Goal: Task Accomplishment & Management: Manage account settings

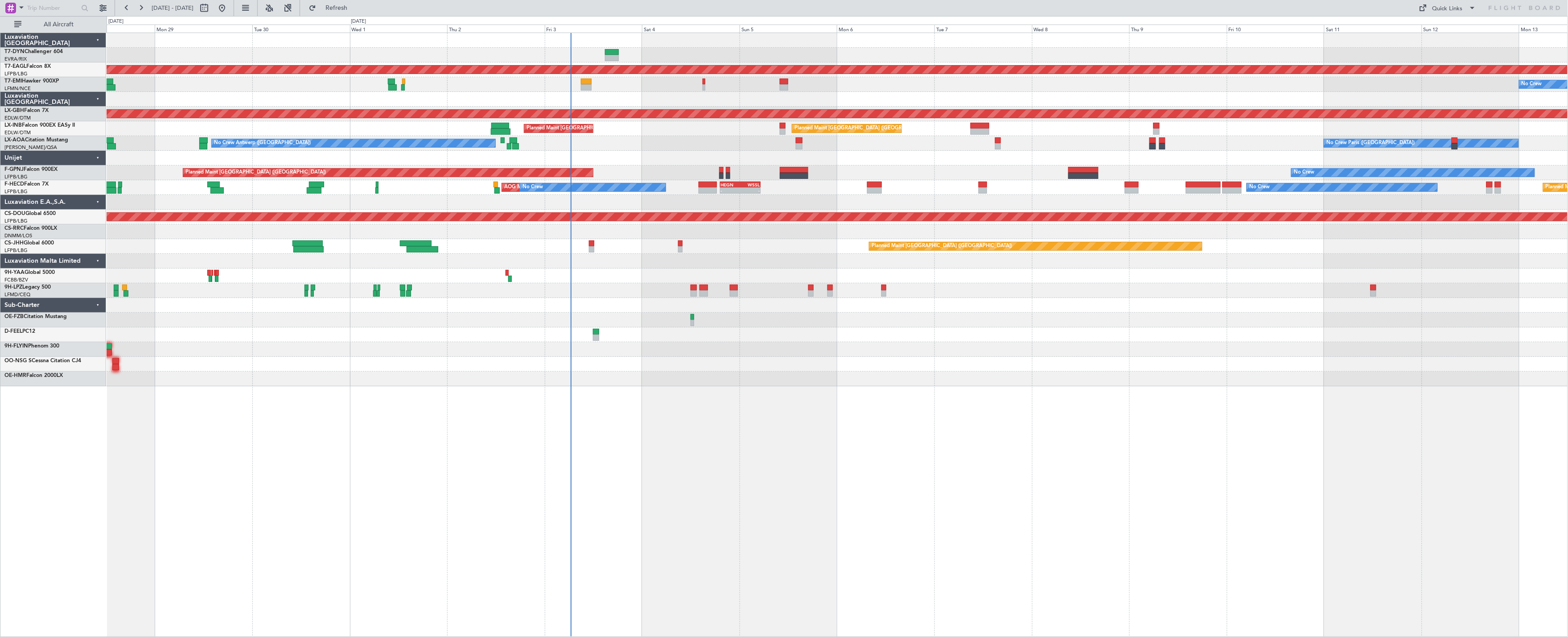
click at [613, 174] on div "Planned Maint Dubai (Al Maktoum Intl) No Crew Planned Maint Nurnberg Planned Ma…" at bounding box center [837, 209] width 1461 height 353
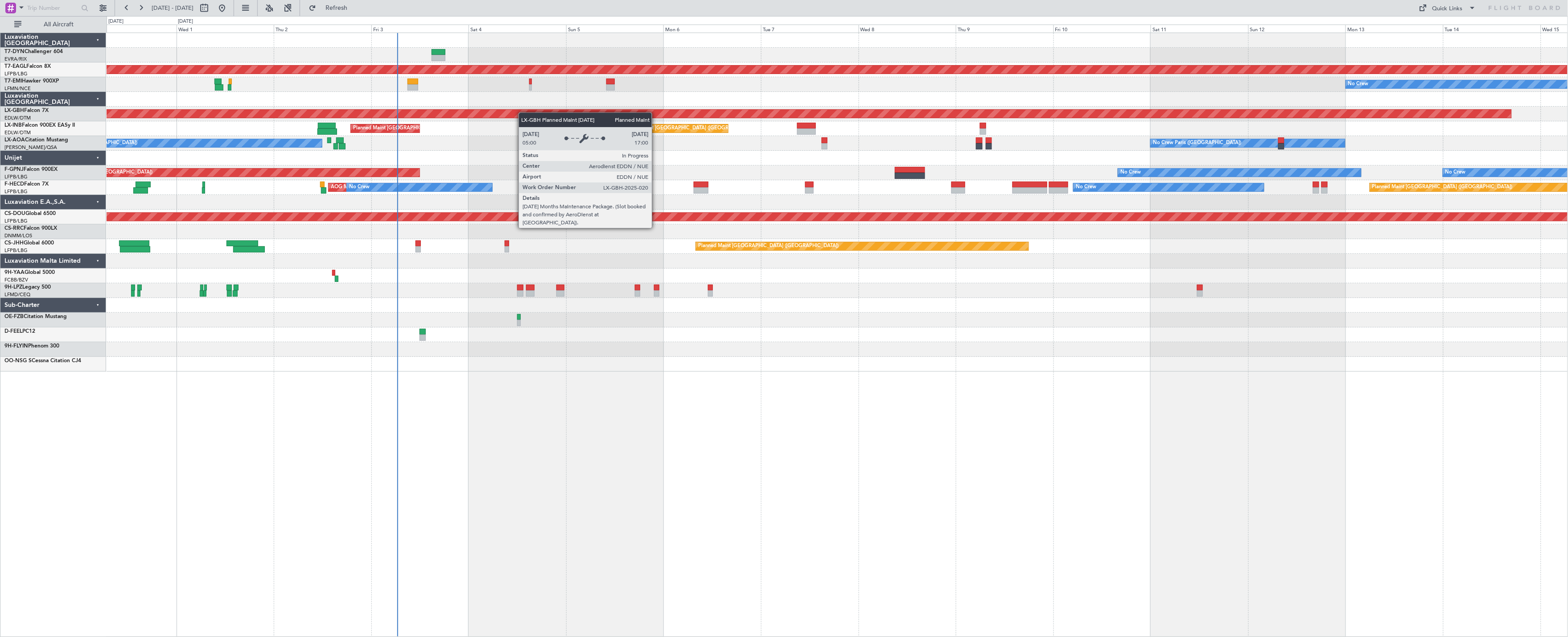
click at [474, 116] on div "Planned Maint Dubai (Al Maktoum Intl) No Crew Planned Maint Nurnberg Planned Ma…" at bounding box center [837, 202] width 1461 height 339
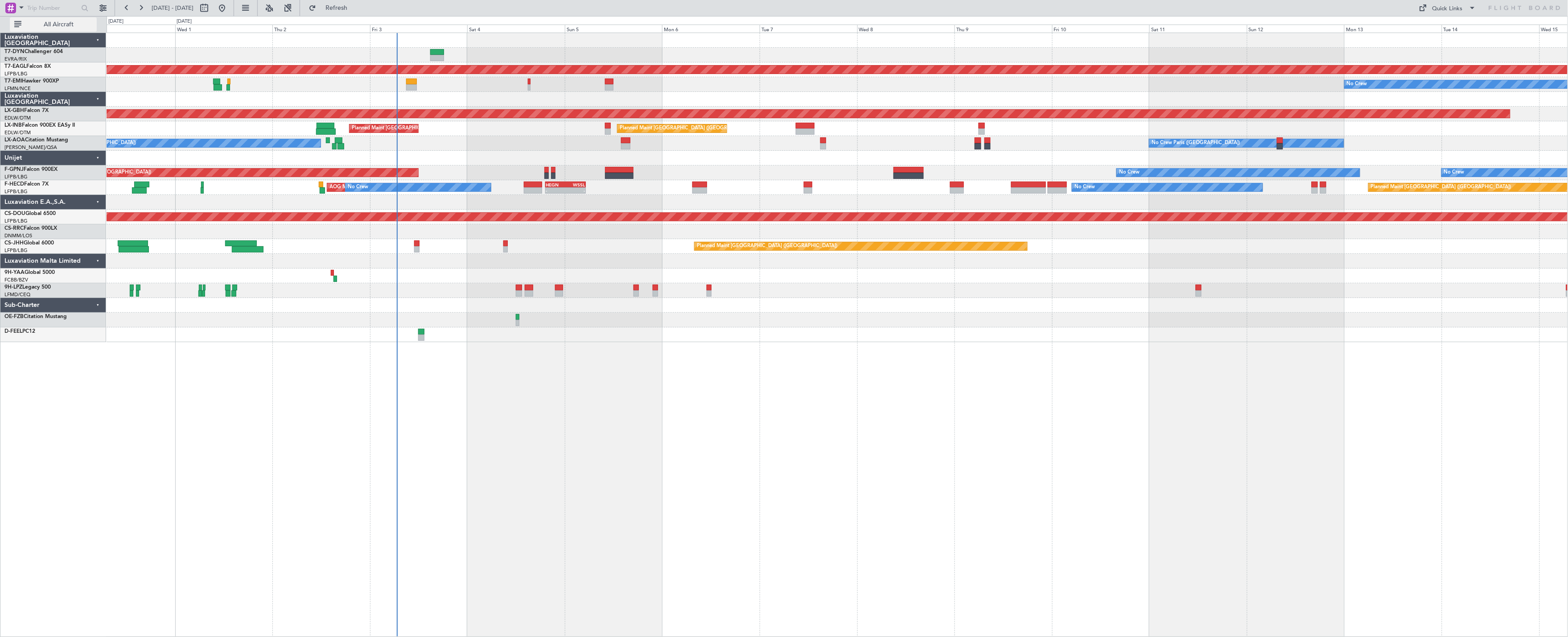
click at [45, 23] on span "All Aircraft" at bounding box center [58, 24] width 71 height 6
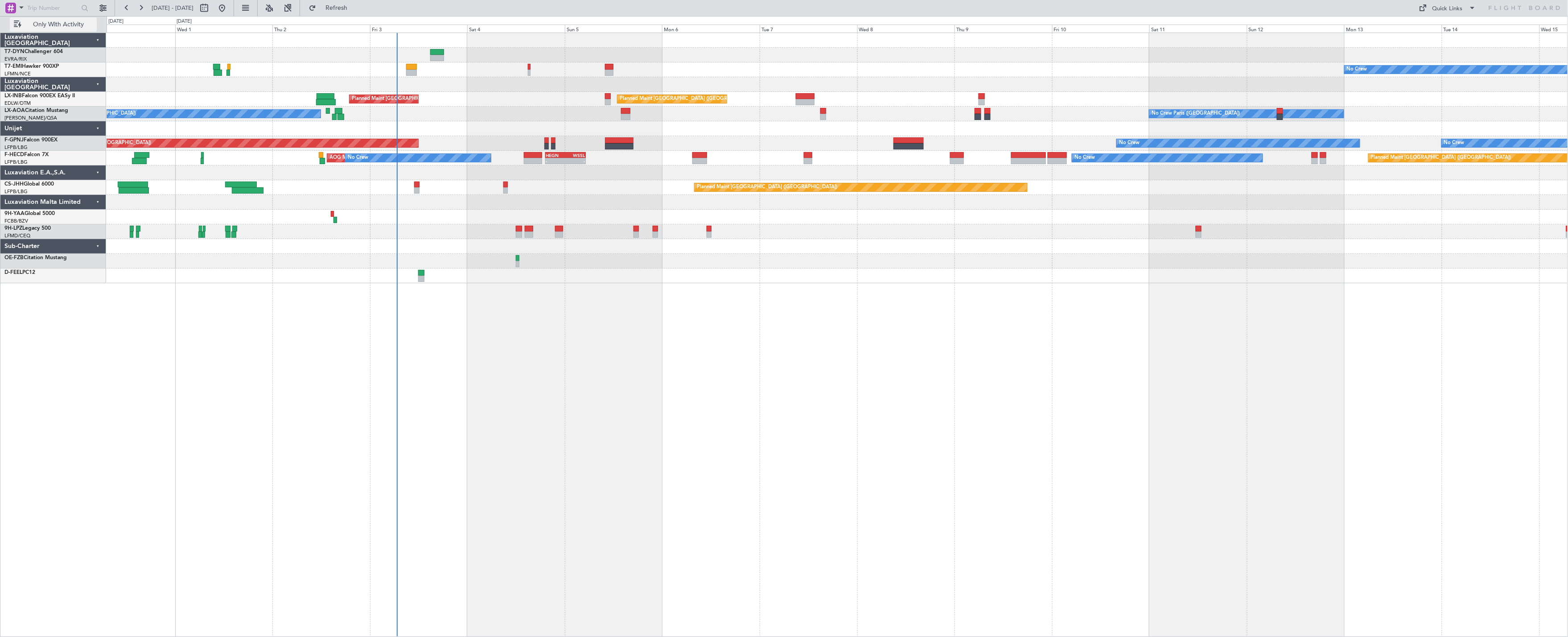
drag, startPoint x: 64, startPoint y: 11, endPoint x: 63, endPoint y: 17, distance: 6.1
click at [64, 11] on input "text" at bounding box center [53, 8] width 51 height 13
click at [63, 21] on span "Only With Activity" at bounding box center [58, 24] width 71 height 6
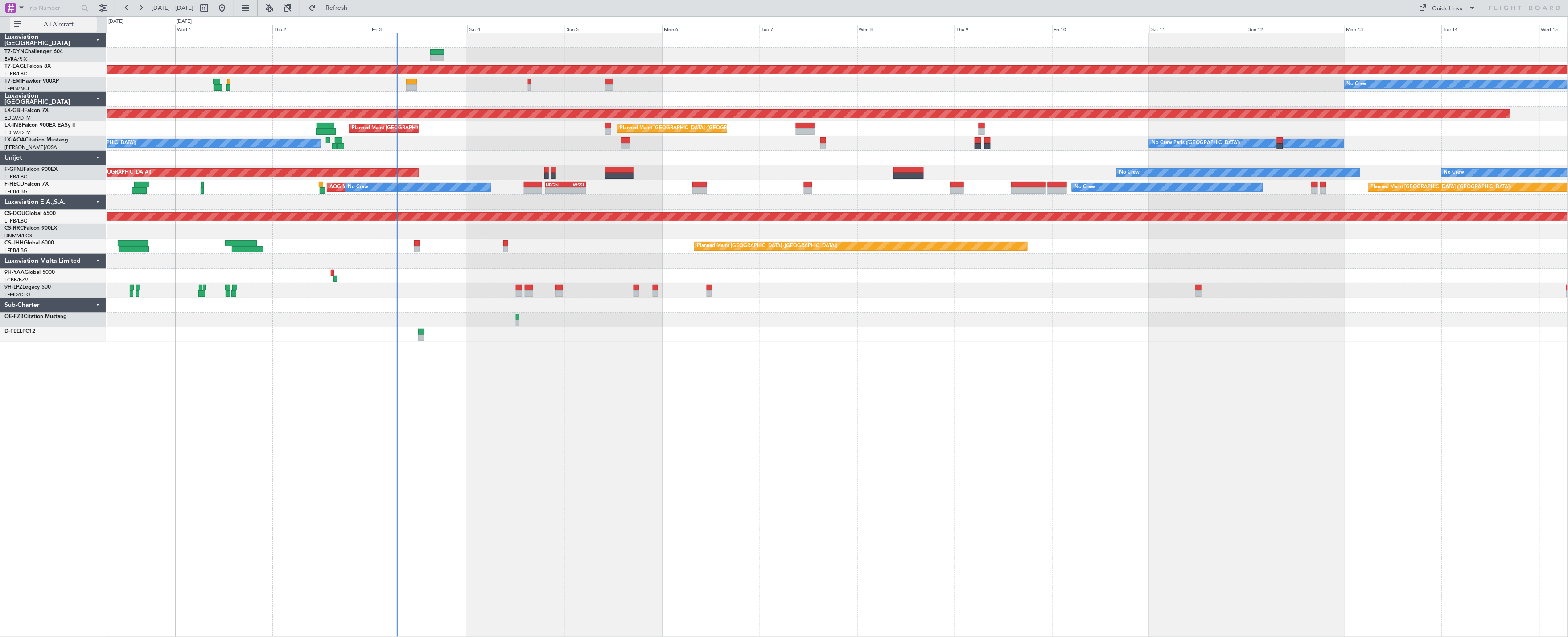
click at [66, 29] on button "All Aircraft" at bounding box center [53, 24] width 87 height 14
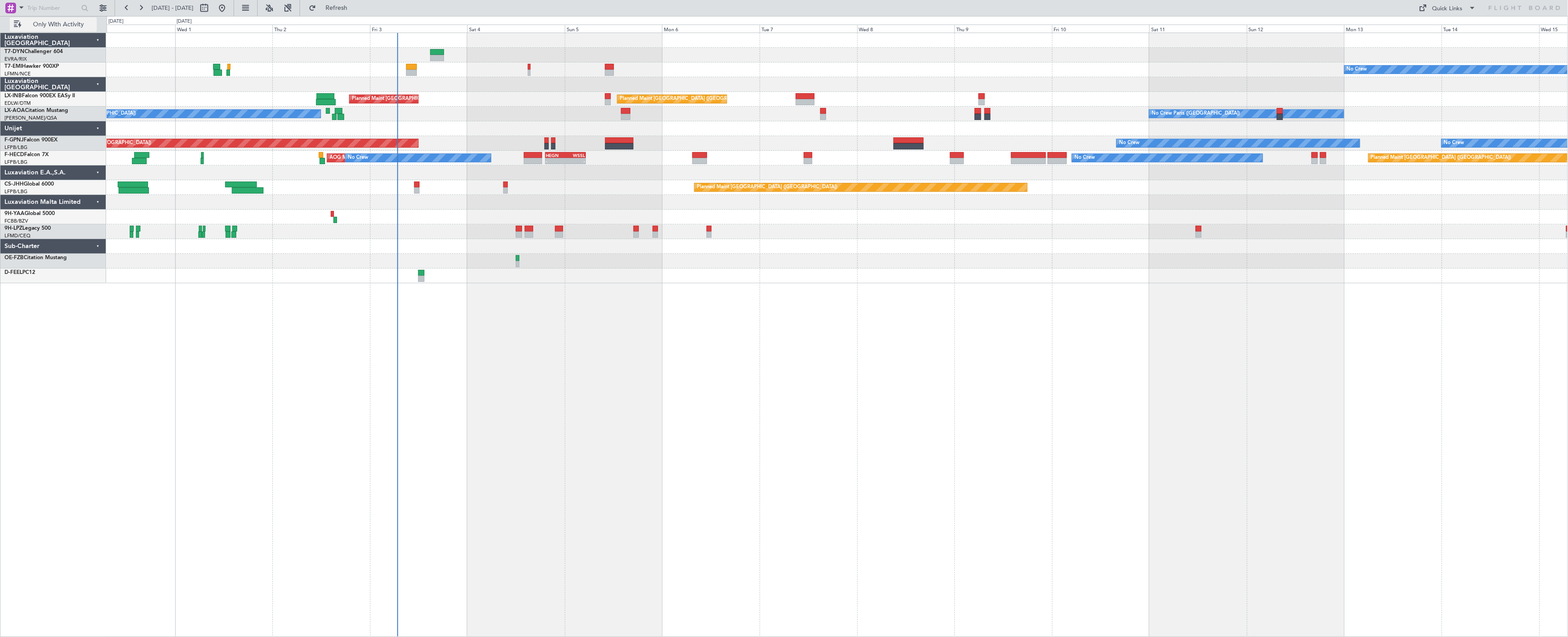
click at [69, 23] on span "Only With Activity" at bounding box center [58, 24] width 71 height 6
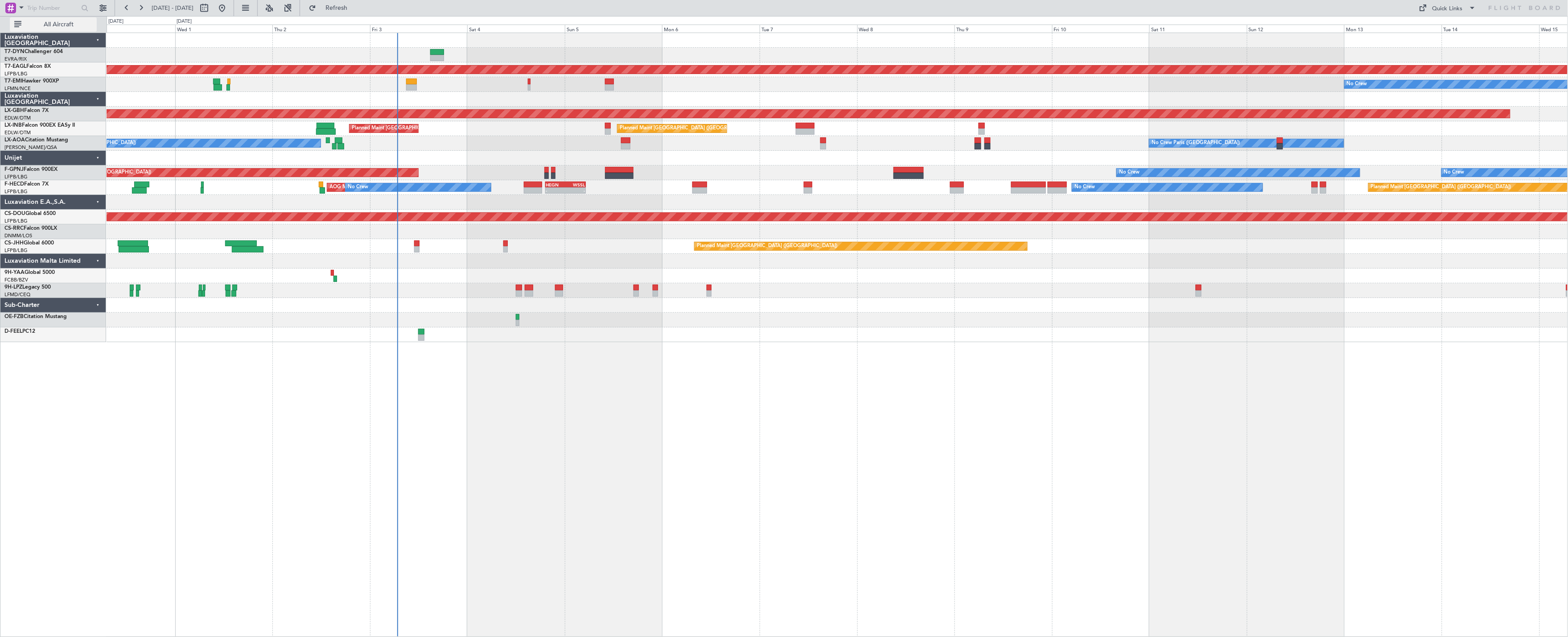
click at [71, 23] on span "All Aircraft" at bounding box center [58, 24] width 71 height 6
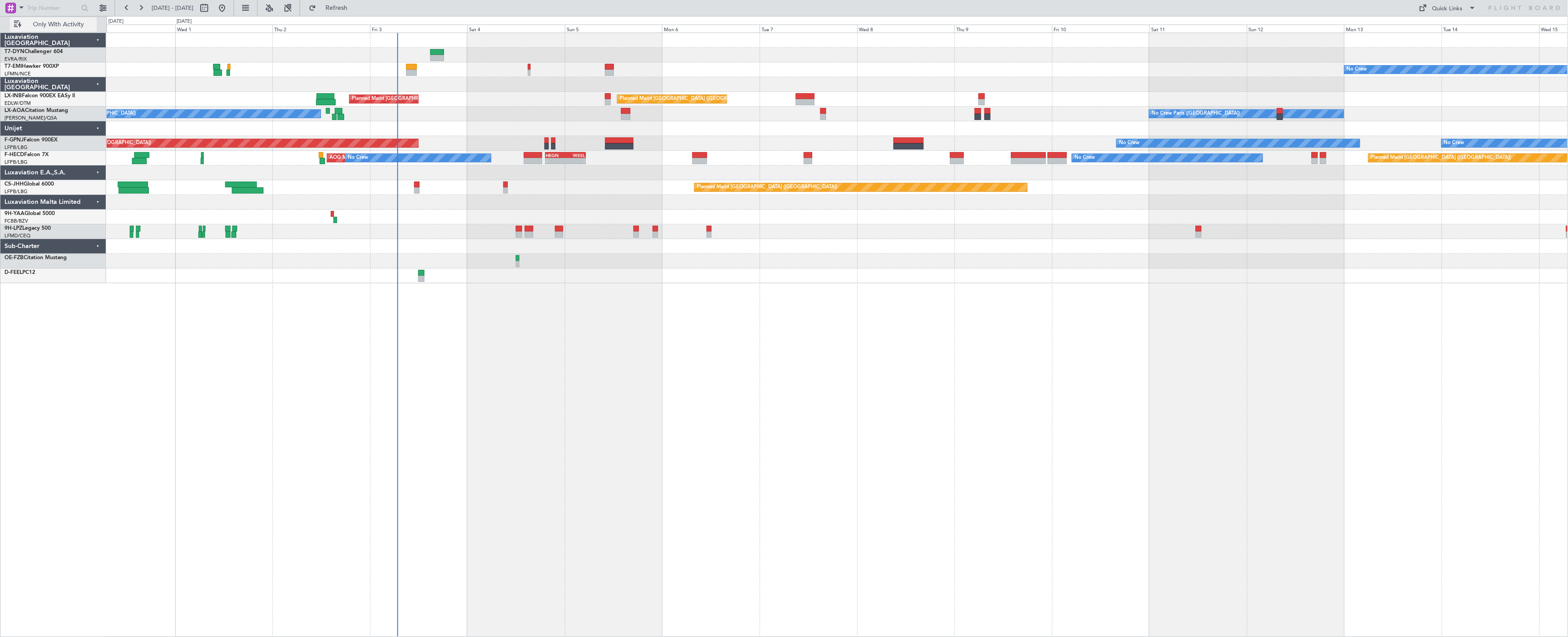
click at [43, 30] on button "Only With Activity" at bounding box center [53, 24] width 87 height 14
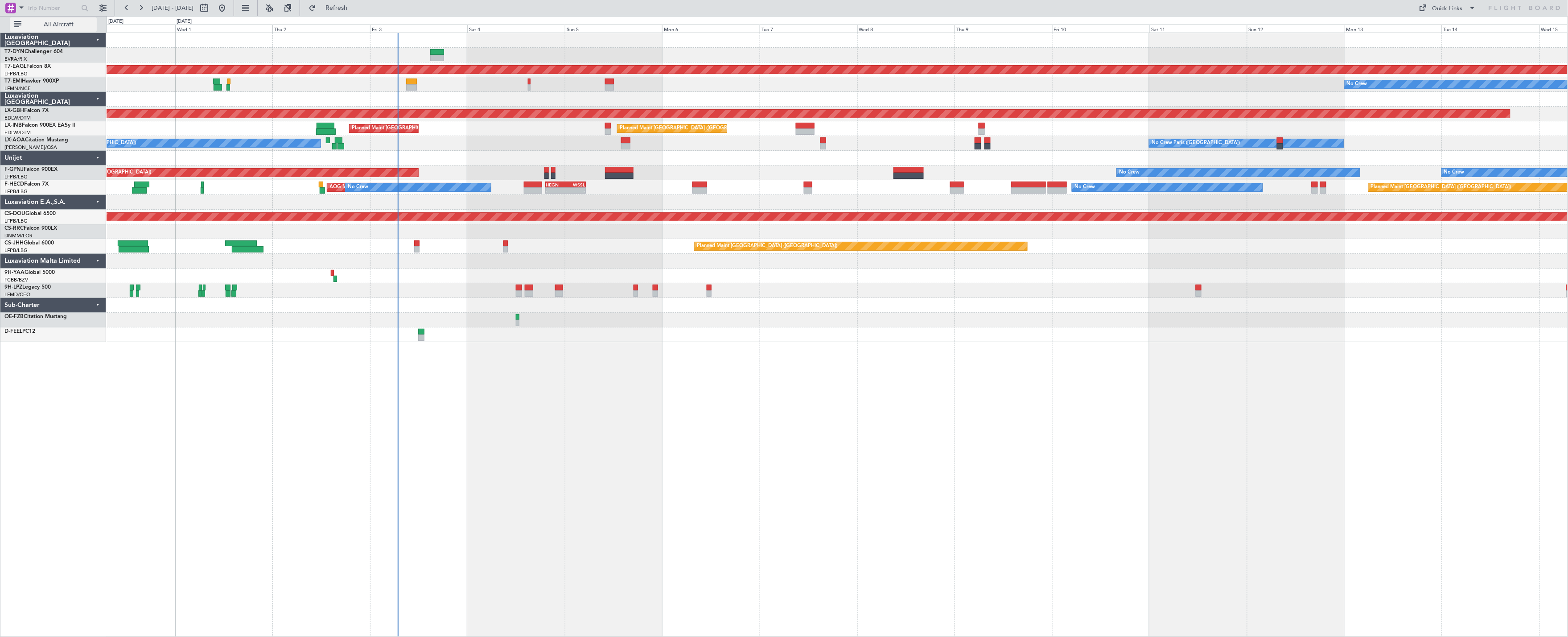
click at [71, 23] on span "All Aircraft" at bounding box center [58, 24] width 71 height 6
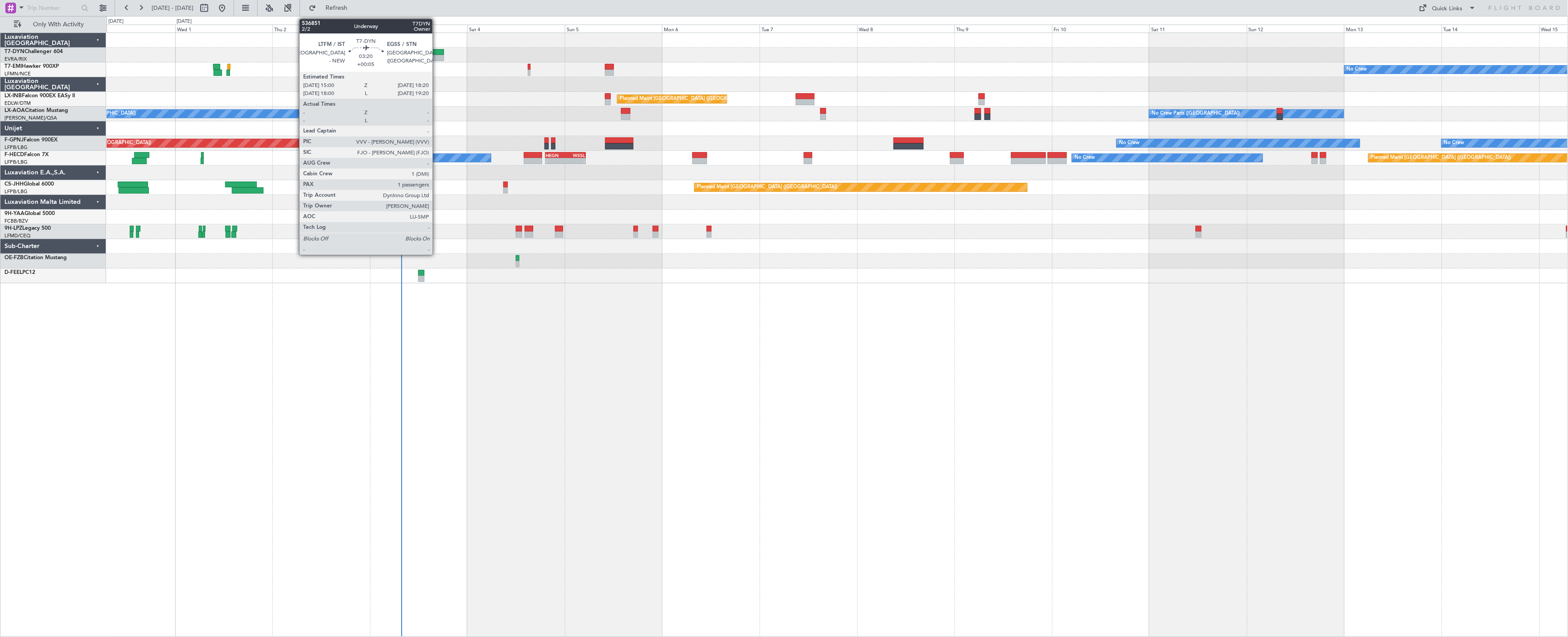
click at [437, 60] on div at bounding box center [437, 58] width 14 height 6
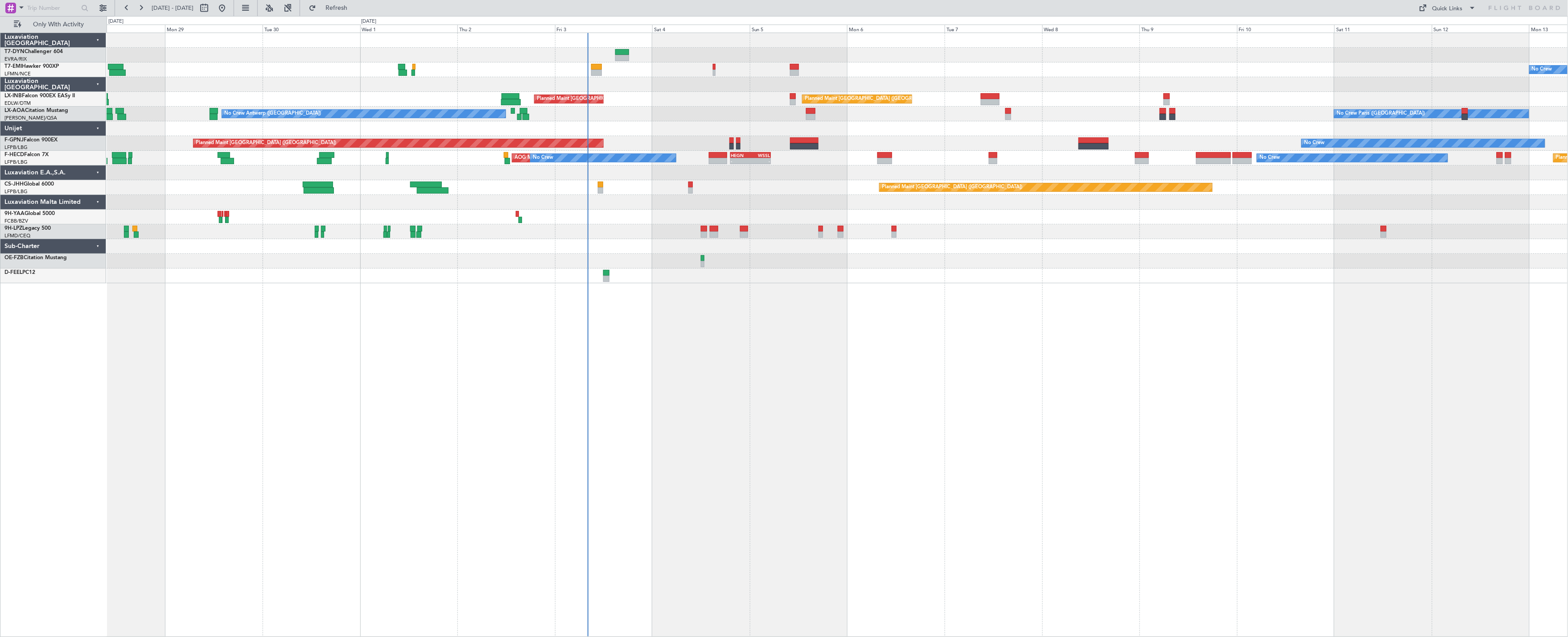
click at [508, 88] on div at bounding box center [837, 85] width 1461 height 15
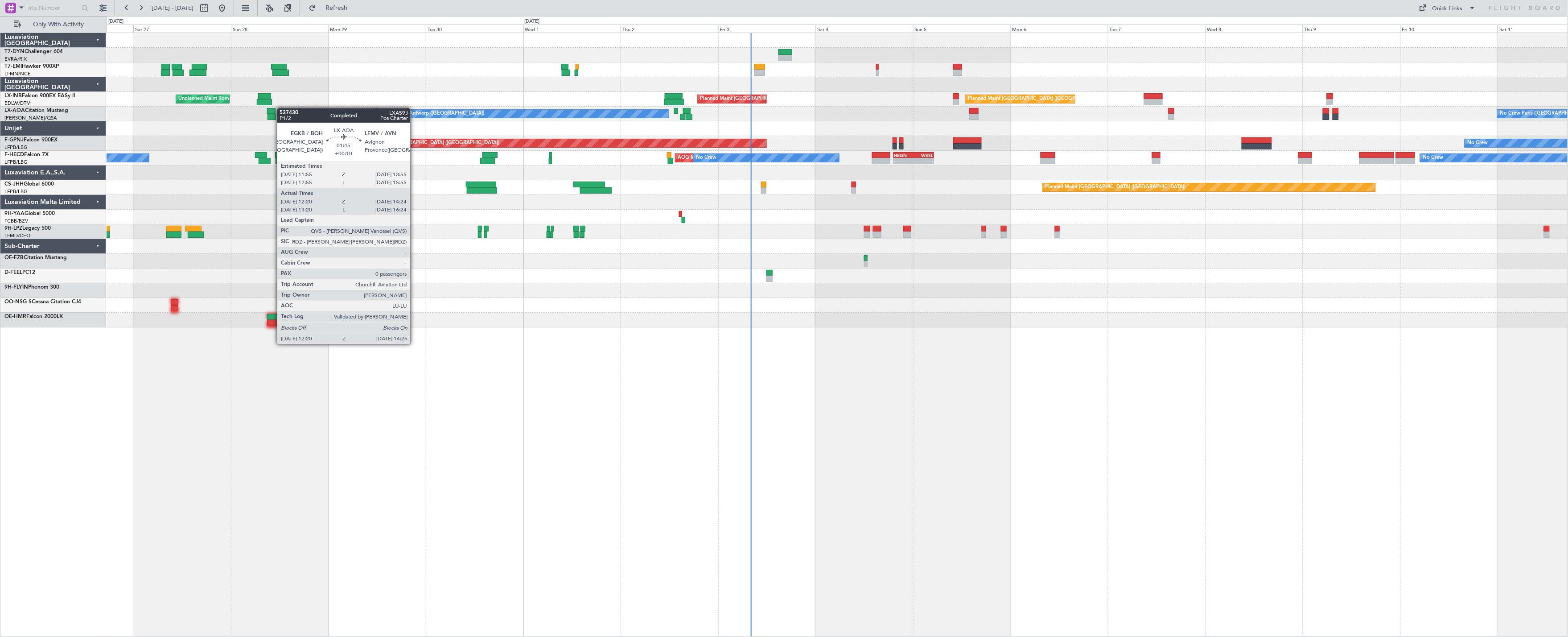
click at [282, 108] on div at bounding box center [283, 111] width 9 height 6
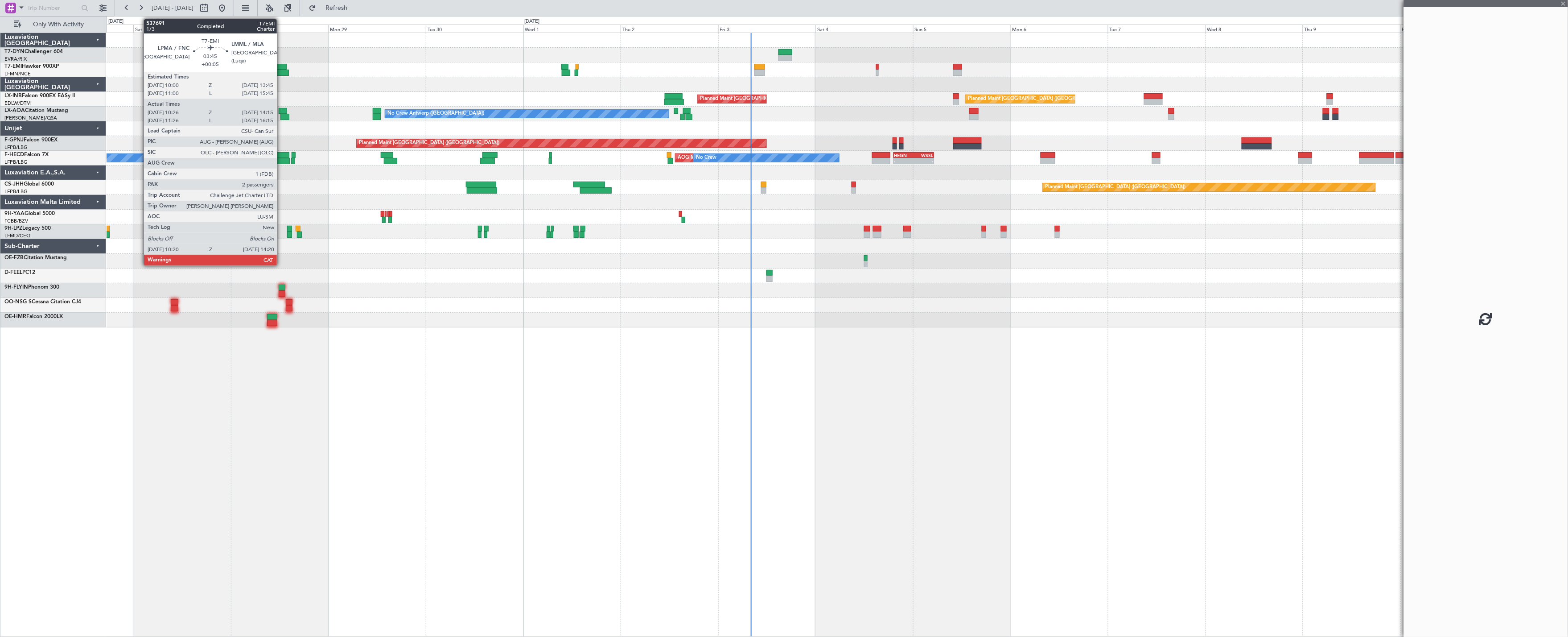
click at [281, 69] on div at bounding box center [281, 72] width 16 height 6
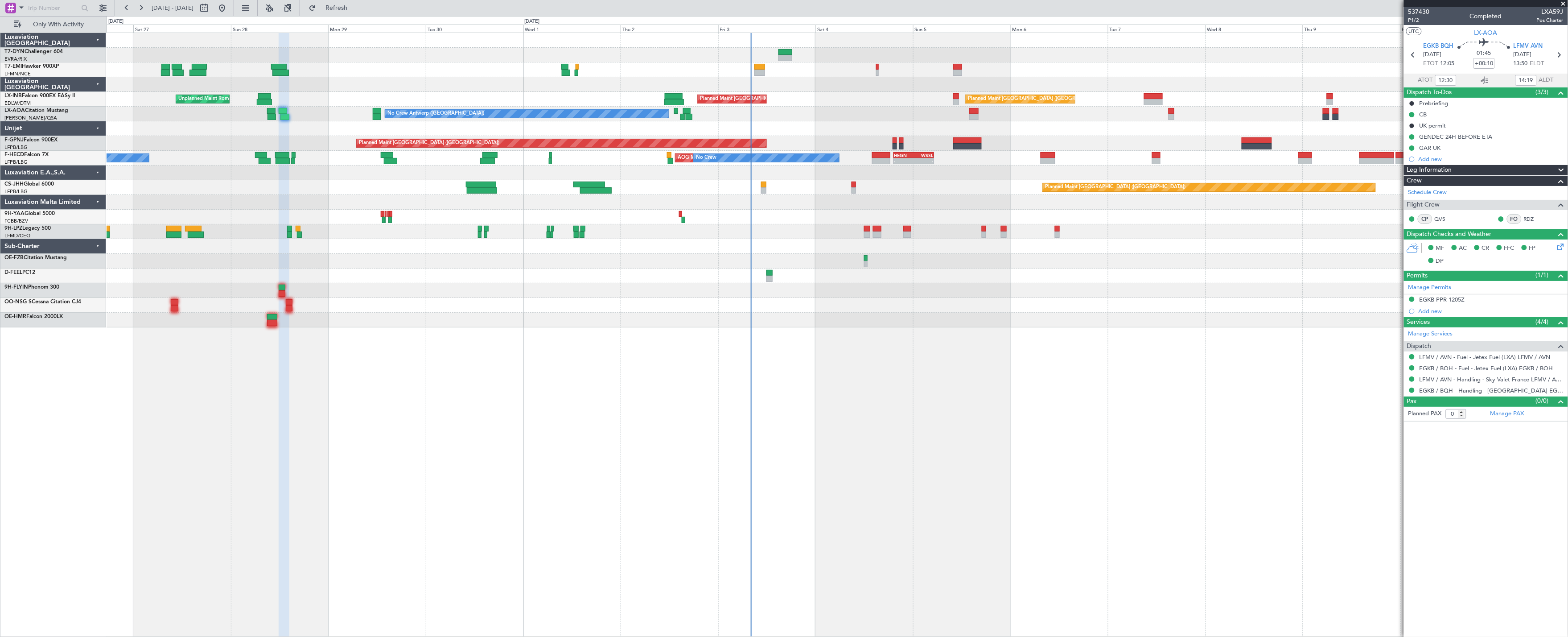
click at [194, 9] on span "[DATE] - [DATE]" at bounding box center [172, 8] width 42 height 8
click at [211, 8] on button at bounding box center [204, 7] width 14 height 14
select select "9"
select select "2025"
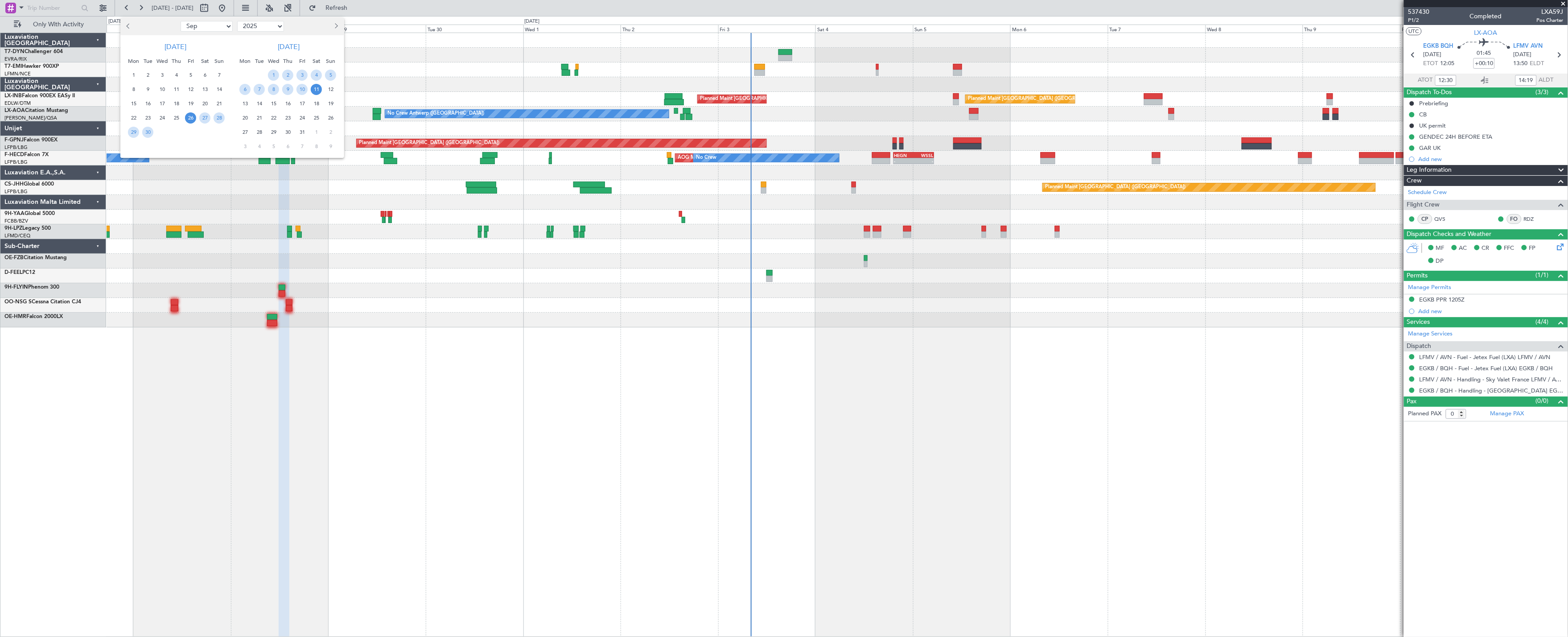
click at [212, 27] on select "Jan Feb Mar Apr May Jun [DATE] Aug Sep Oct Nov Dec" at bounding box center [207, 26] width 52 height 11
select select "8"
click at [181, 21] on select "Jan Feb Mar Apr May Jun [DATE] Aug Sep Oct Nov Dec" at bounding box center [207, 26] width 52 height 11
click at [214, 88] on span "10" at bounding box center [219, 90] width 11 height 11
click at [215, 88] on span "10" at bounding box center [219, 90] width 11 height 11
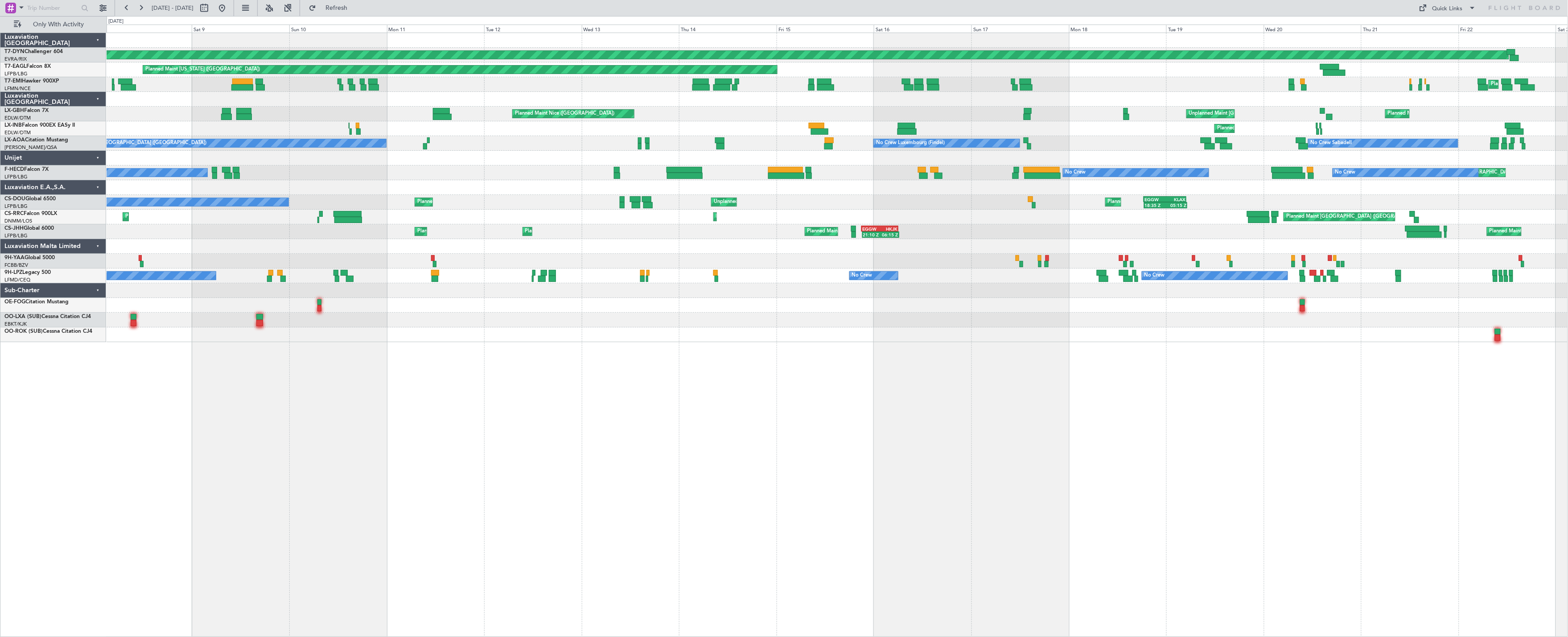
click at [355, 125] on div "Planned Maint Geneva (Cointrin) [GEOGRAPHIC_DATA] ([GEOGRAPHIC_DATA]) Unplanned…" at bounding box center [837, 128] width 1461 height 15
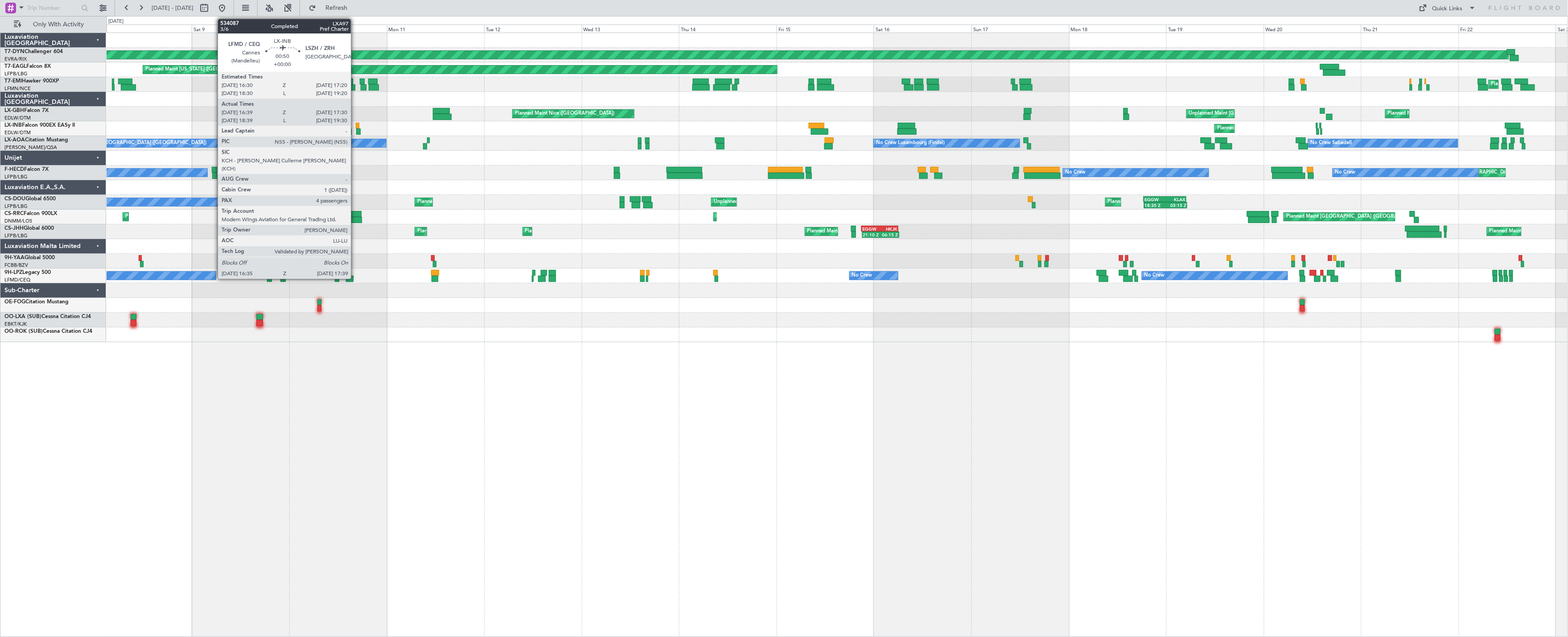
click at [355, 126] on div at bounding box center [357, 125] width 4 height 6
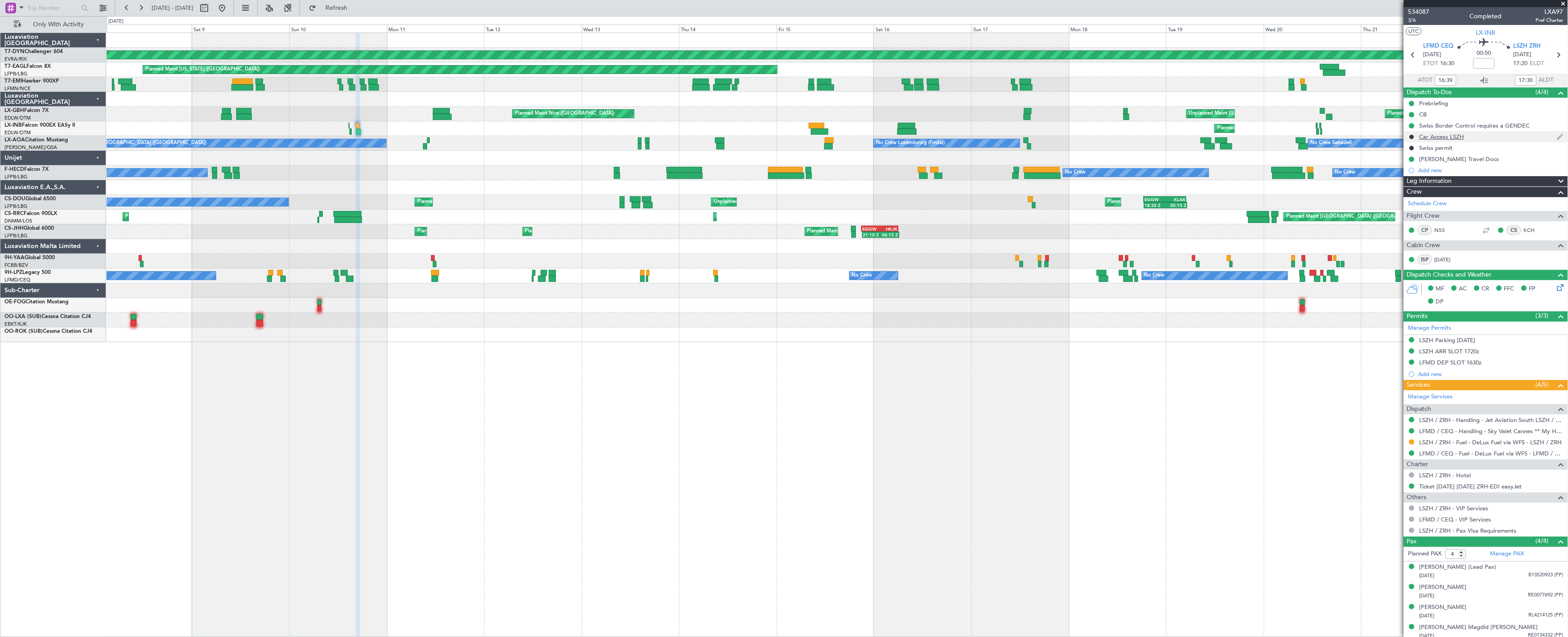
click at [999, 136] on div "Car Access LSZH" at bounding box center [1486, 136] width 164 height 11
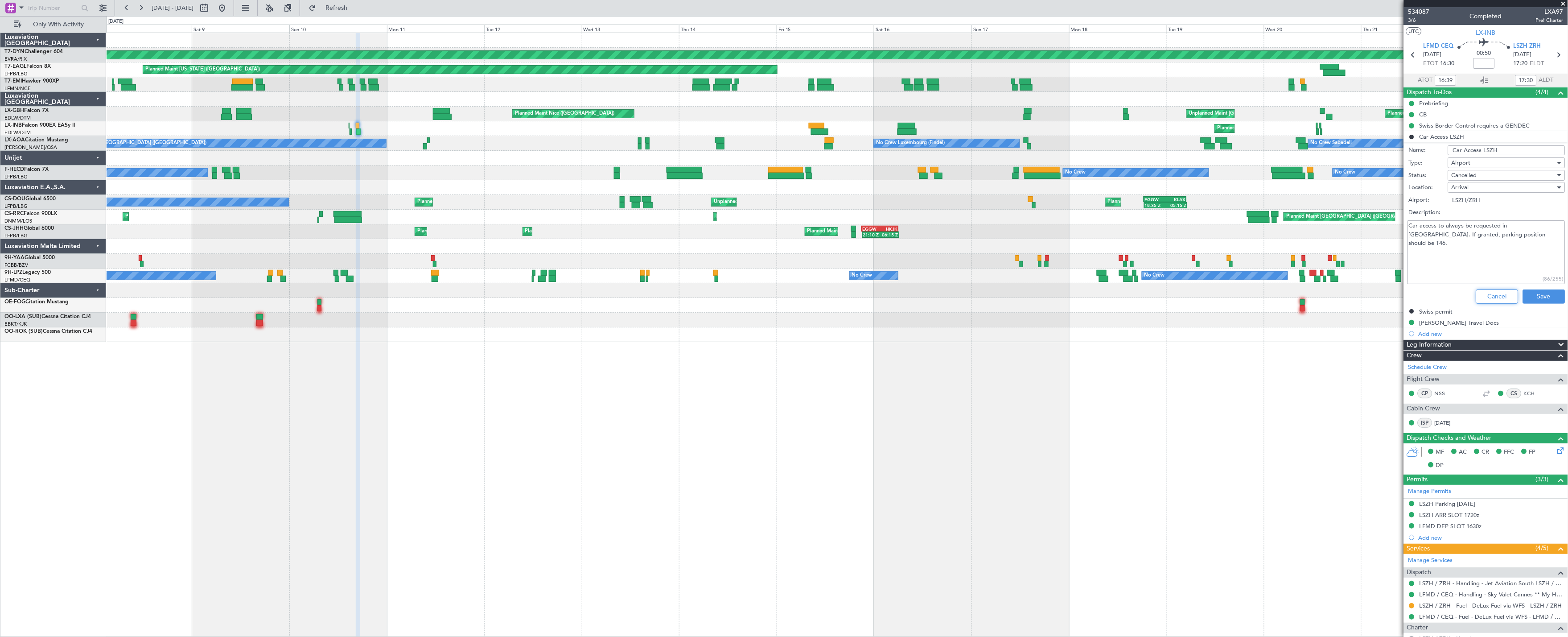
drag, startPoint x: 1485, startPoint y: 300, endPoint x: 1489, endPoint y: 286, distance: 14.6
click at [999, 286] on div "Cancel Save" at bounding box center [1483, 296] width 168 height 21
drag, startPoint x: 1483, startPoint y: 290, endPoint x: 1479, endPoint y: 294, distance: 5.7
click at [999, 294] on button "Cancel" at bounding box center [1497, 296] width 43 height 14
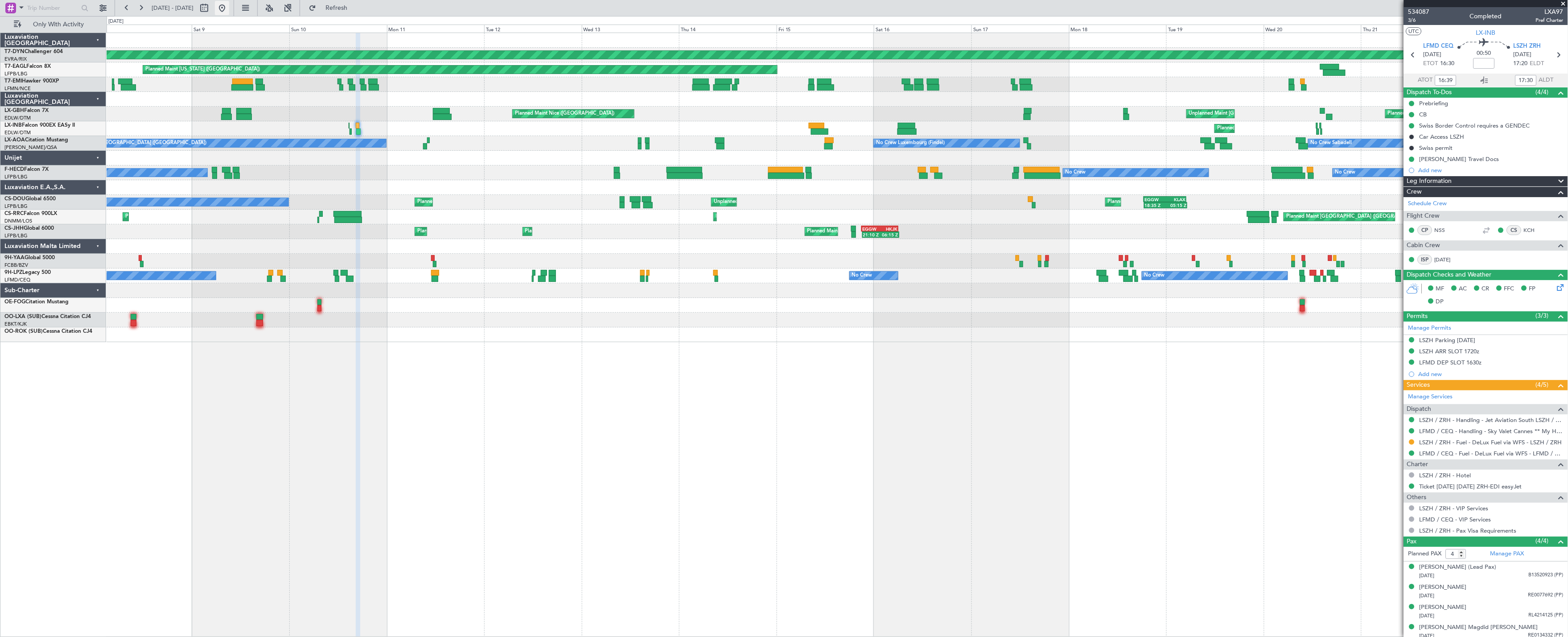
click at [229, 6] on button at bounding box center [222, 7] width 14 height 14
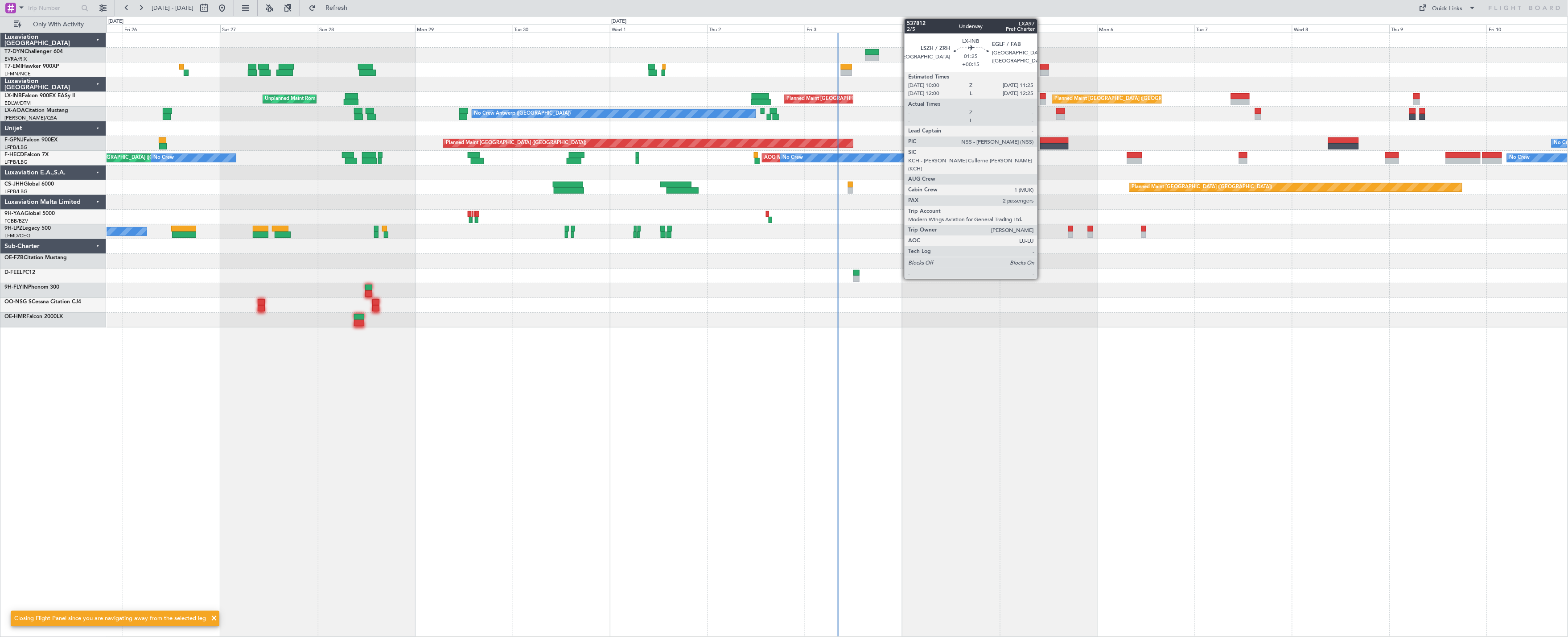
click at [999, 100] on div at bounding box center [1043, 102] width 6 height 6
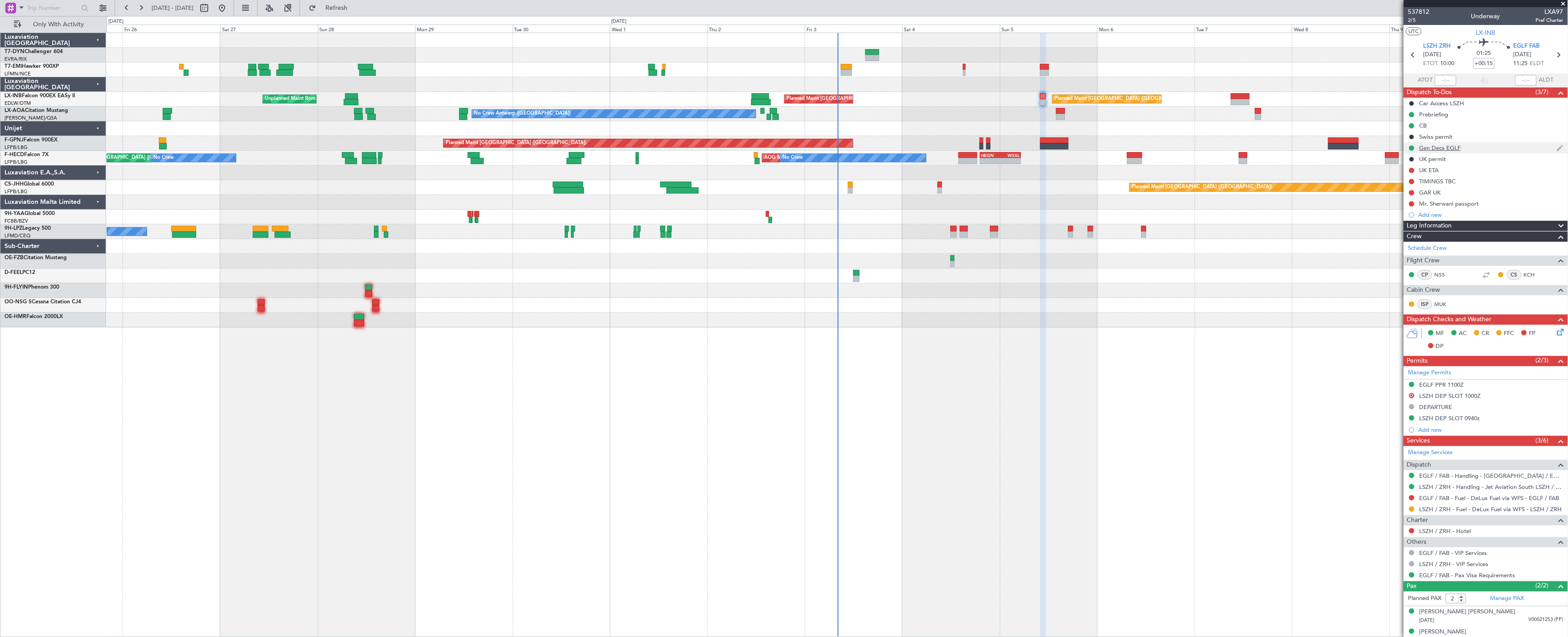
click at [999, 149] on div "Gen Decs EGLF" at bounding box center [1486, 148] width 164 height 11
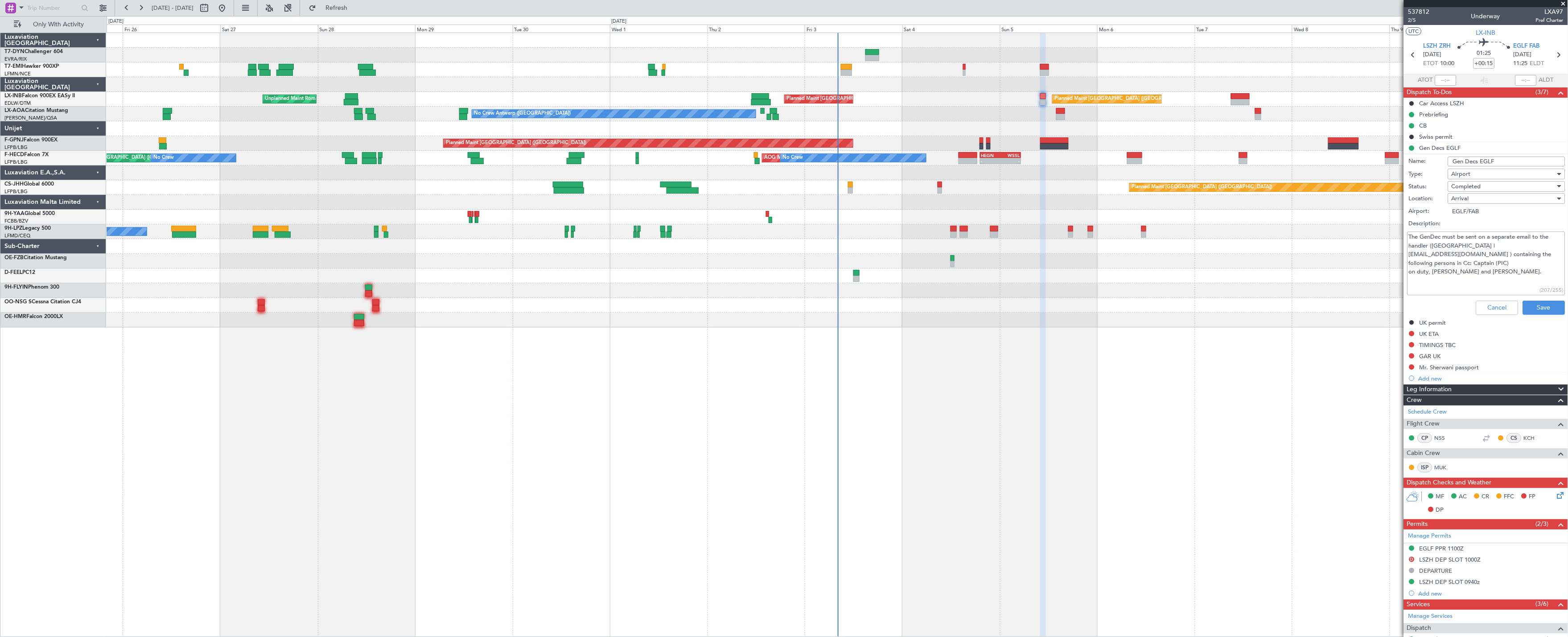
drag, startPoint x: 1489, startPoint y: 264, endPoint x: 1454, endPoint y: 265, distance: 35.0
click at [999, 265] on textarea "The GenDec must be sent on a separate email to the handler ([GEOGRAPHIC_DATA] |…" at bounding box center [1486, 263] width 158 height 64
drag, startPoint x: 1466, startPoint y: 278, endPoint x: 1461, endPoint y: 276, distance: 5.4
click at [999, 277] on textarea "The GenDec must be sent on a separate email to the handler ([GEOGRAPHIC_DATA] |…" at bounding box center [1486, 263] width 158 height 64
click at [999, 317] on div "UK permit" at bounding box center [1486, 323] width 164 height 11
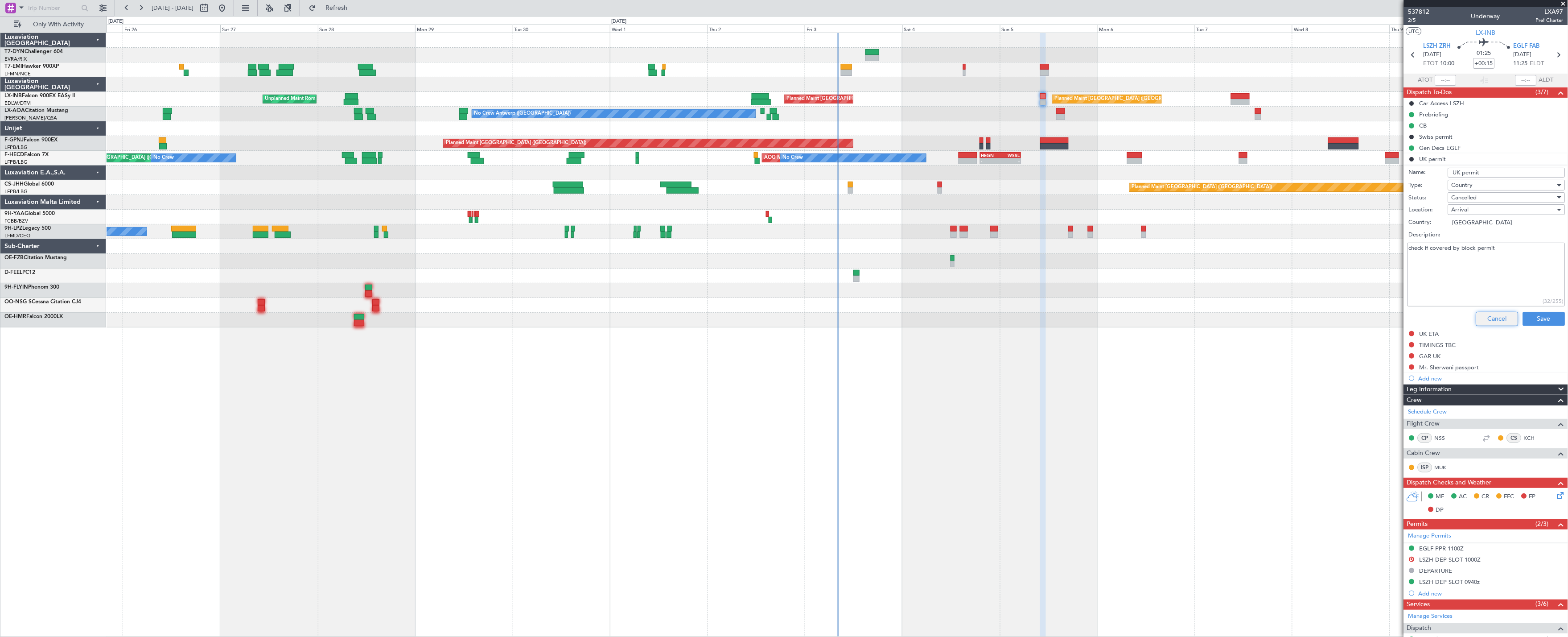
click at [999, 317] on button "Cancel" at bounding box center [1497, 318] width 43 height 14
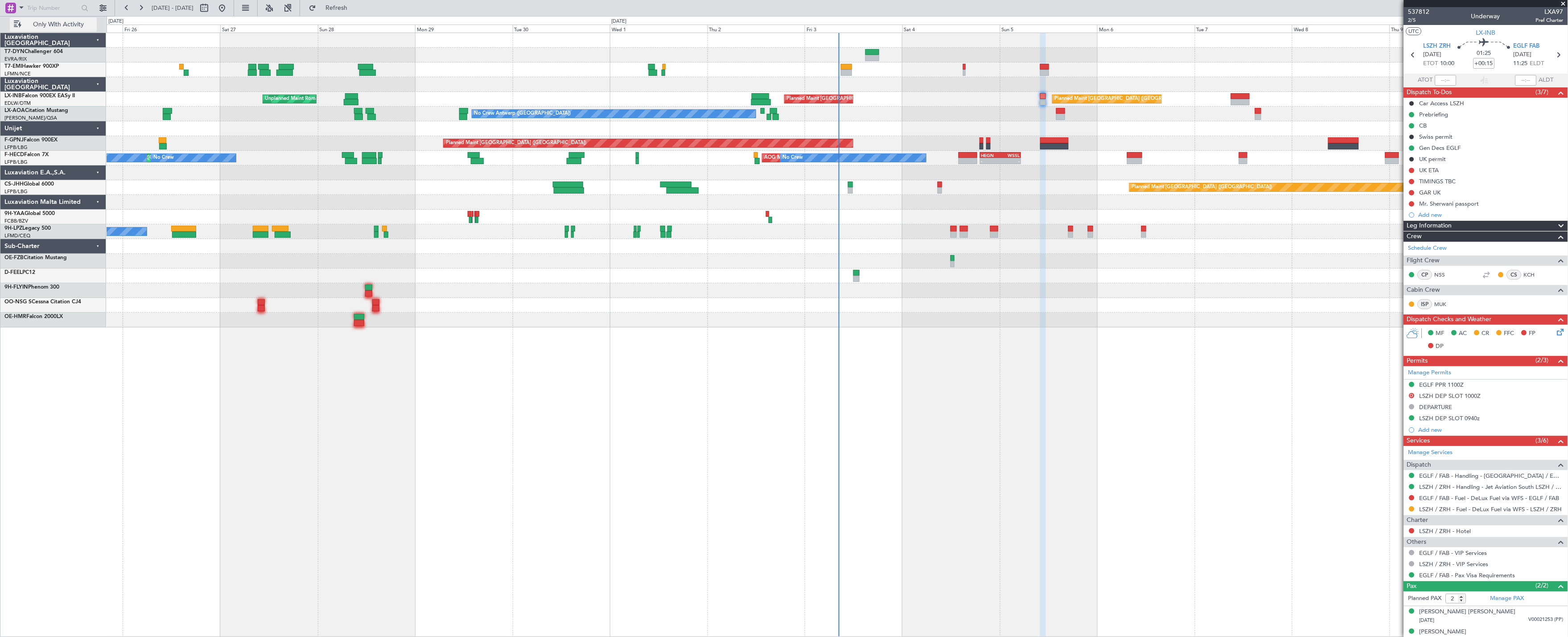
click at [60, 27] on span "Only With Activity" at bounding box center [58, 24] width 71 height 6
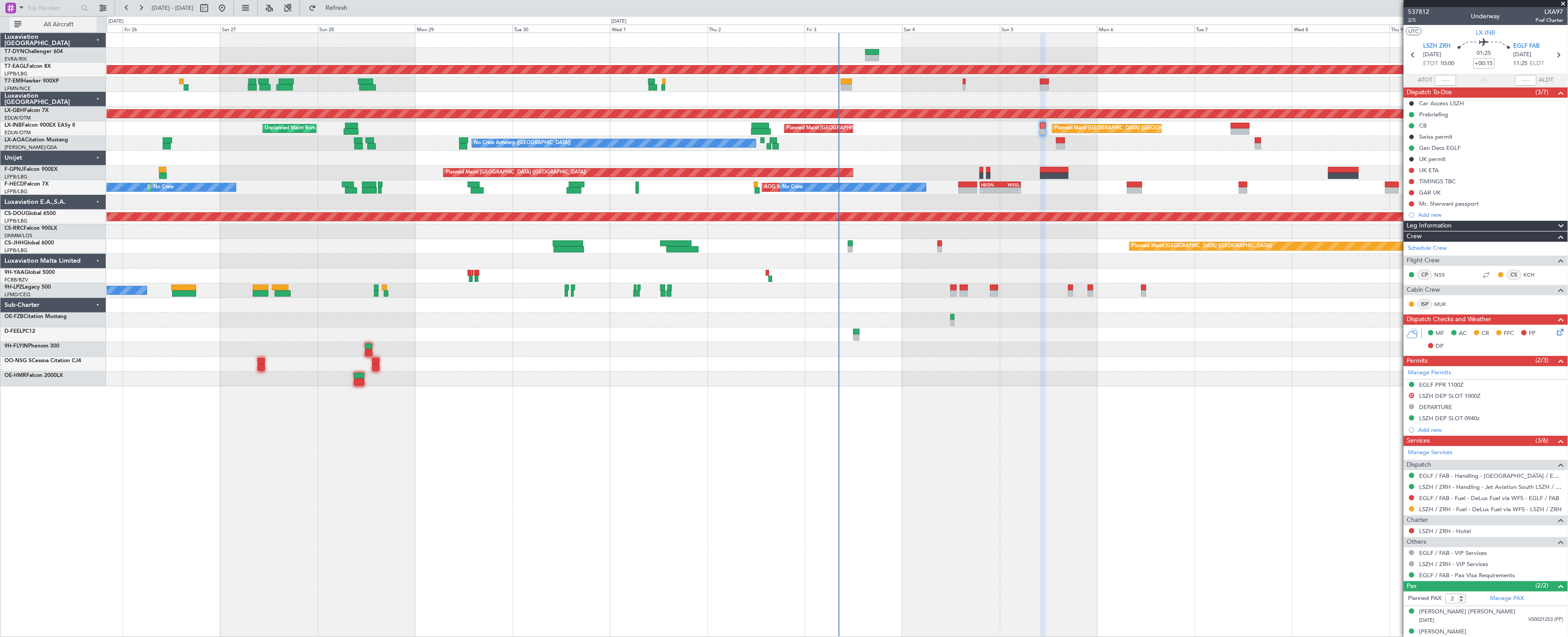
click at [38, 23] on span "All Aircraft" at bounding box center [58, 24] width 71 height 6
